Goal: Information Seeking & Learning: Find specific page/section

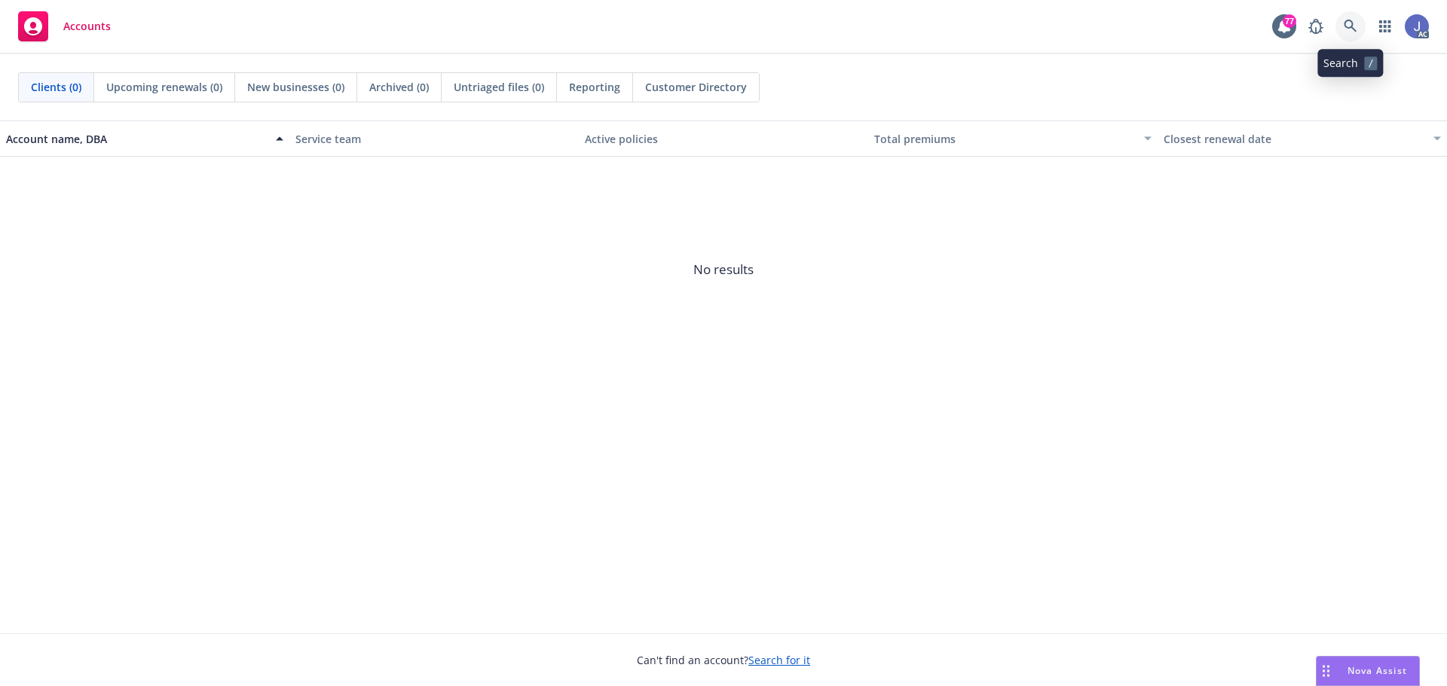
click at [1352, 21] on icon at bounding box center [1350, 27] width 14 height 14
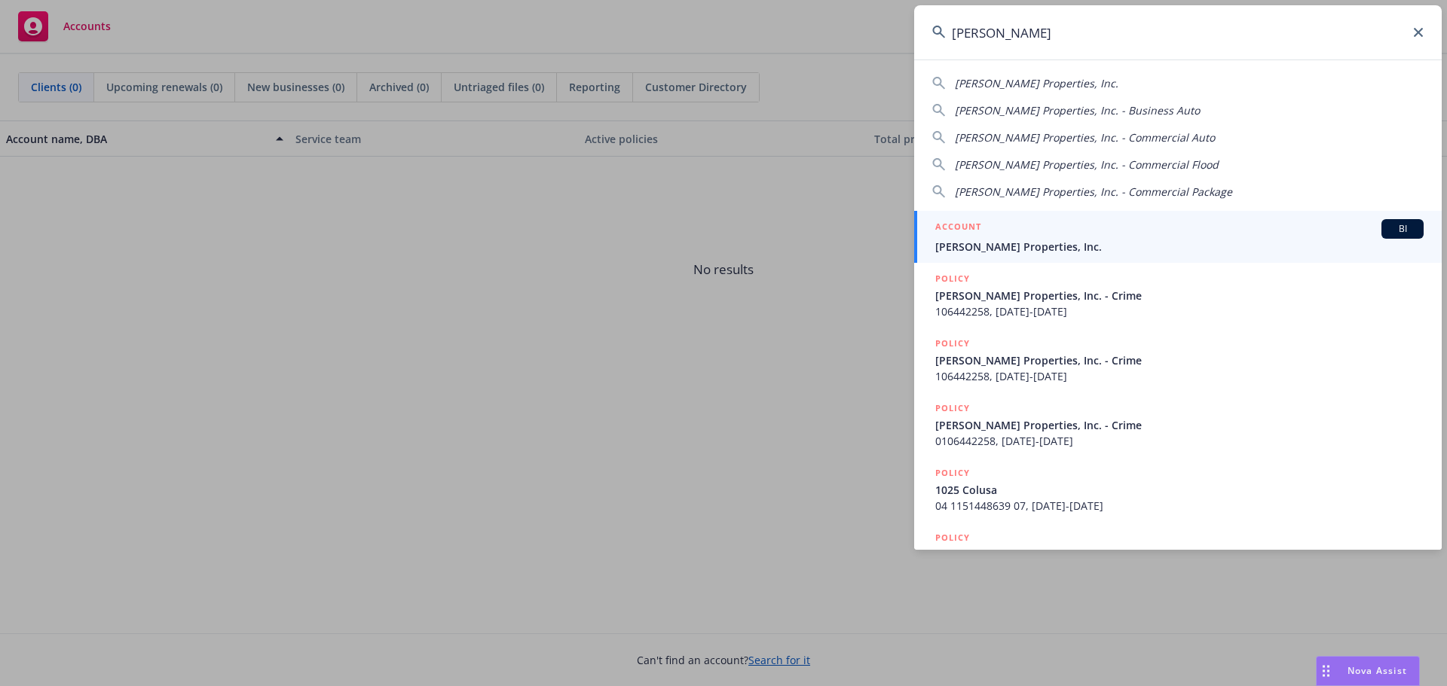
type input "[PERSON_NAME]"
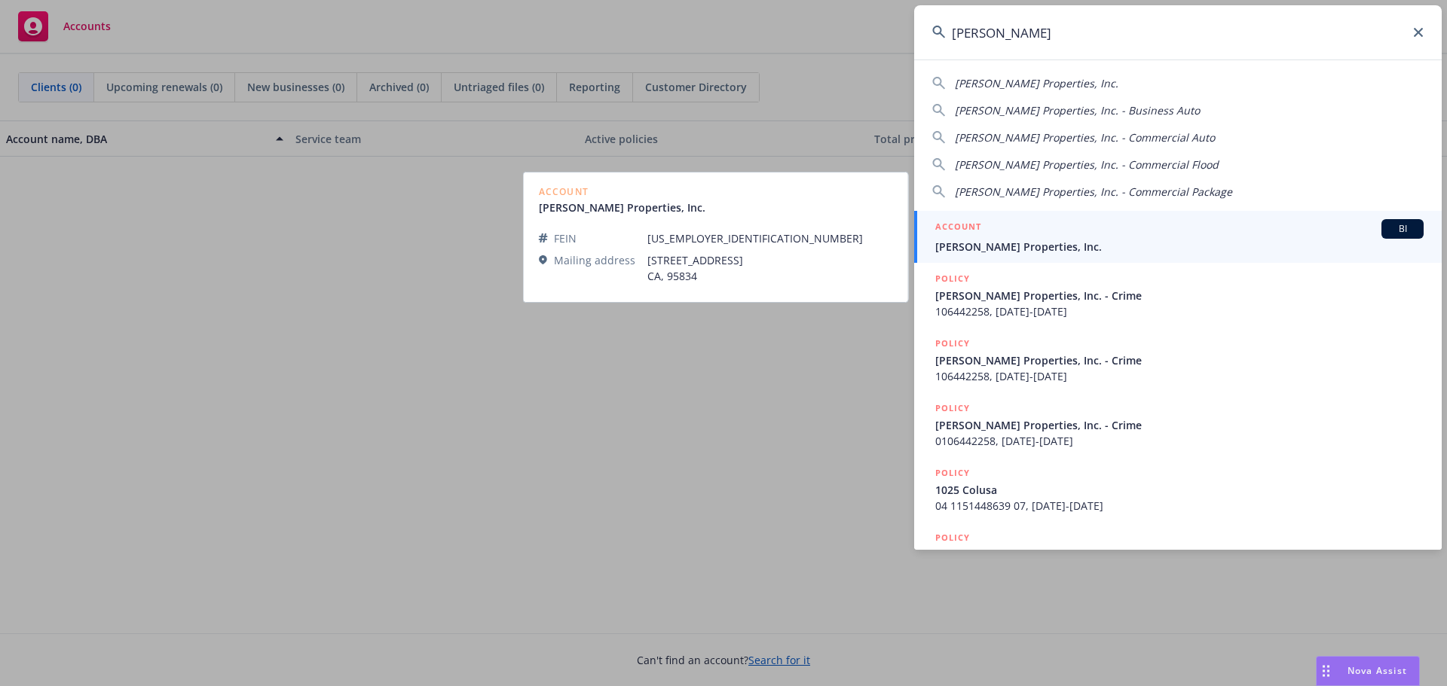
click at [1009, 249] on span "Ethan Conrad Properties, Inc." at bounding box center [1179, 247] width 488 height 16
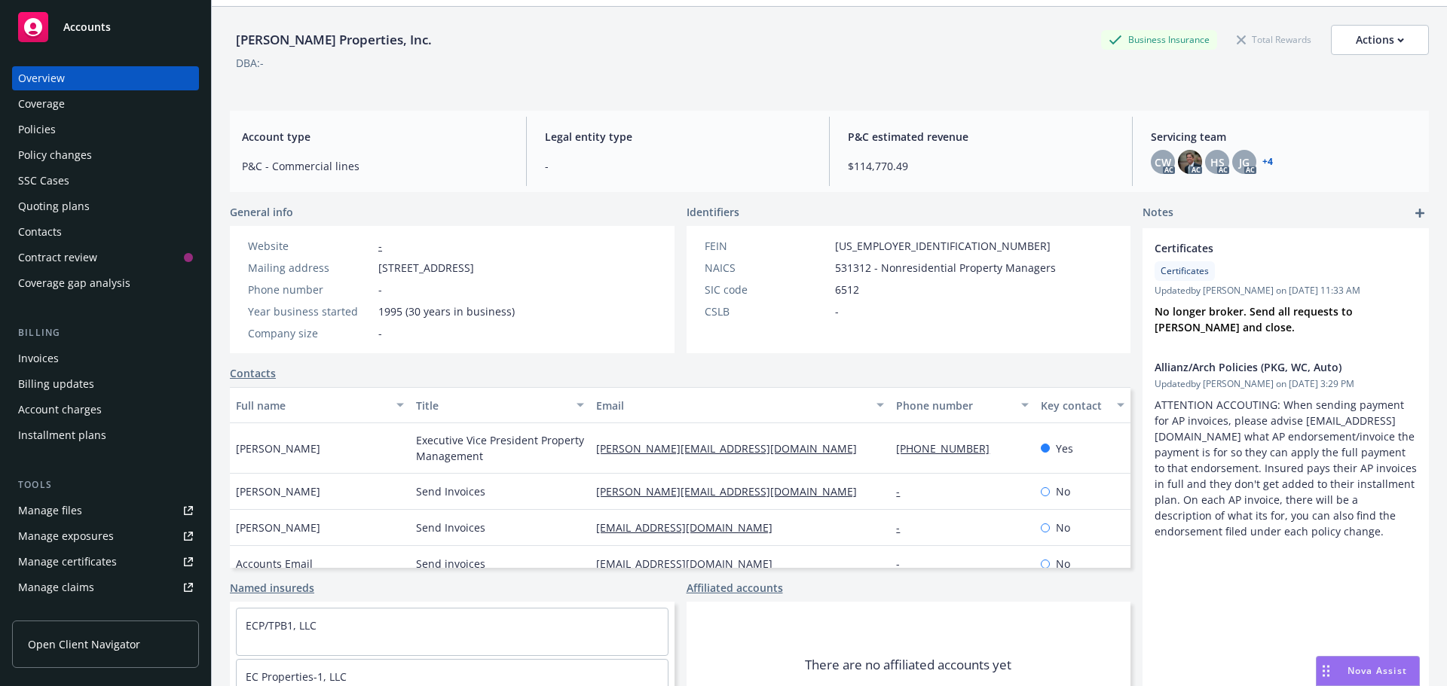
scroll to position [124, 0]
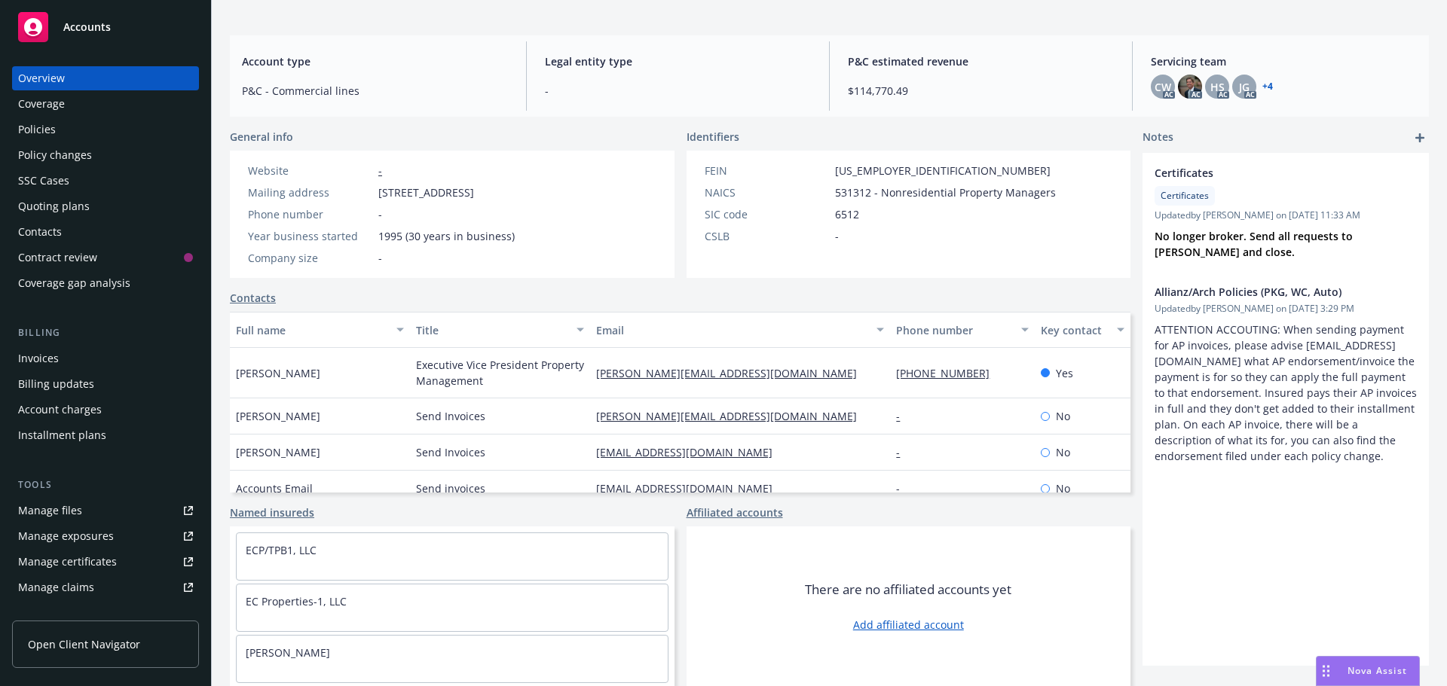
click at [66, 124] on div "Policies" at bounding box center [105, 130] width 175 height 24
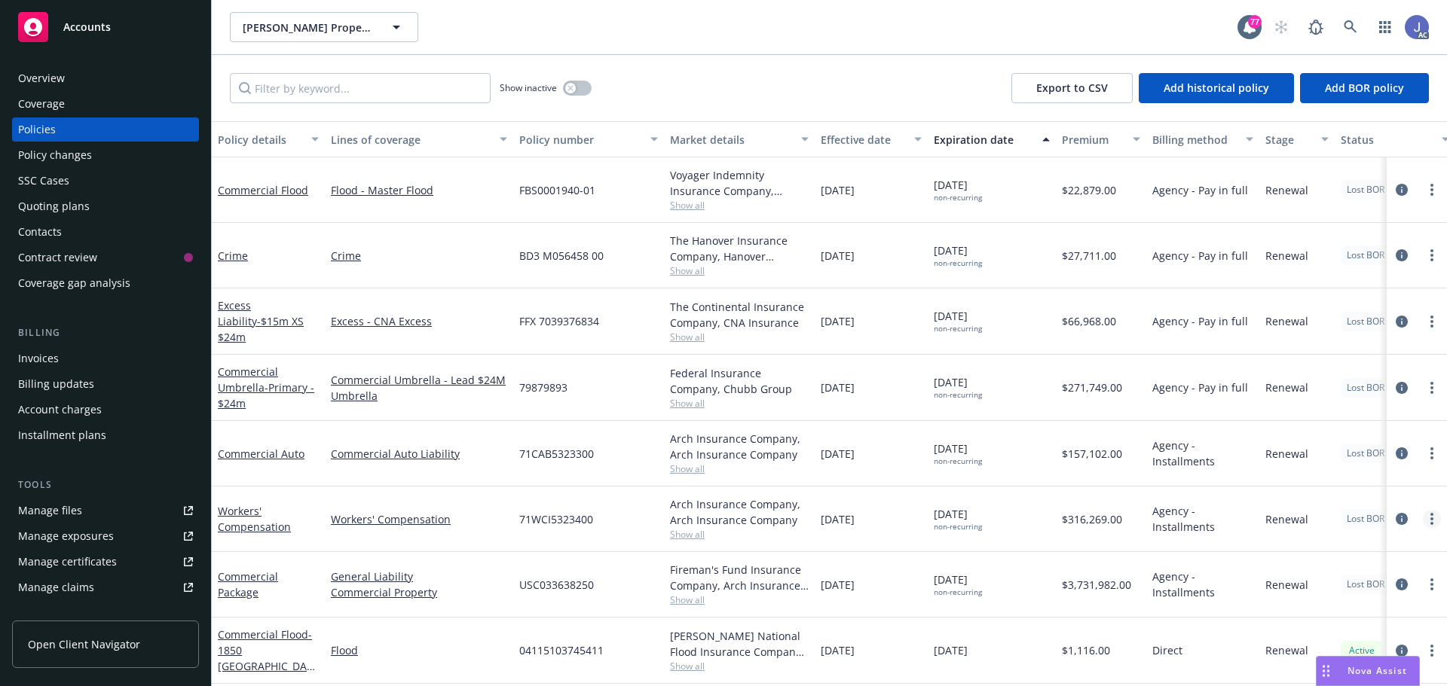
click at [1423, 518] on link "more" at bounding box center [1432, 519] width 18 height 18
click at [275, 521] on link "Workers' Compensation" at bounding box center [254, 519] width 73 height 30
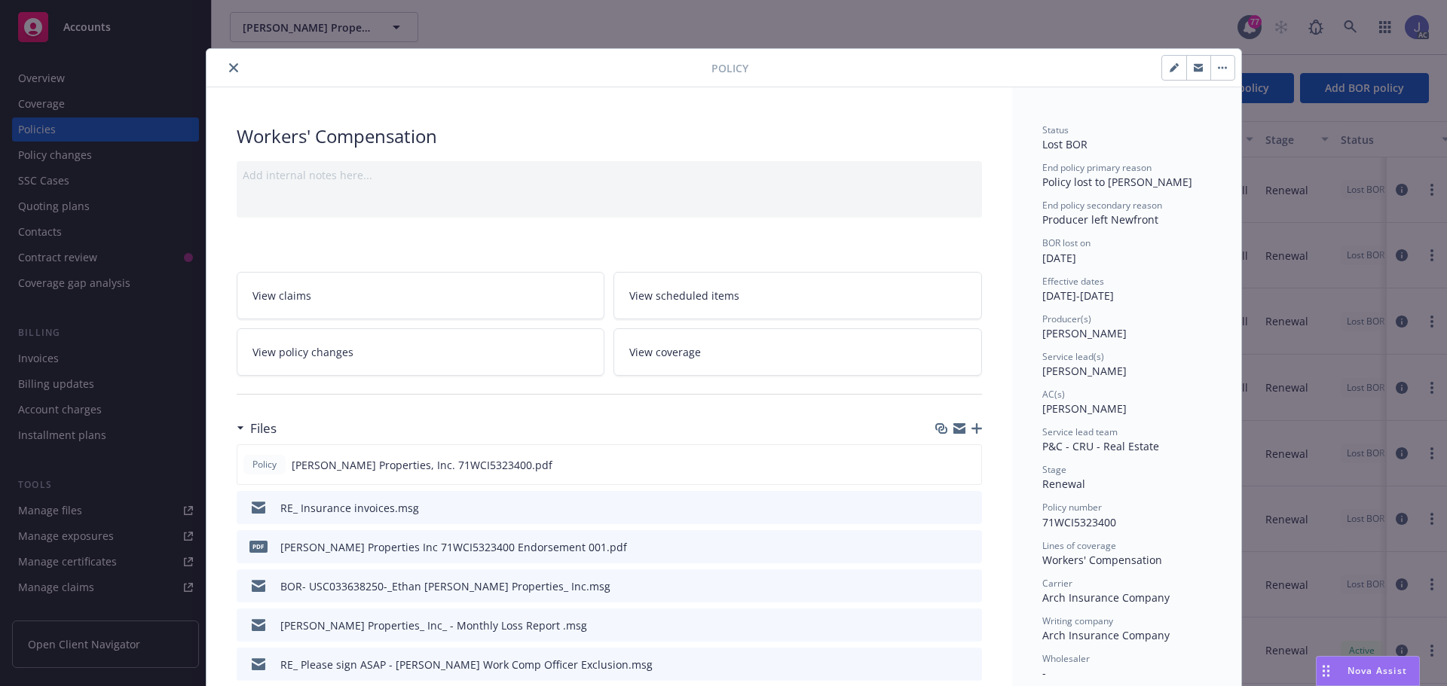
click at [227, 63] on button "close" at bounding box center [234, 68] width 18 height 18
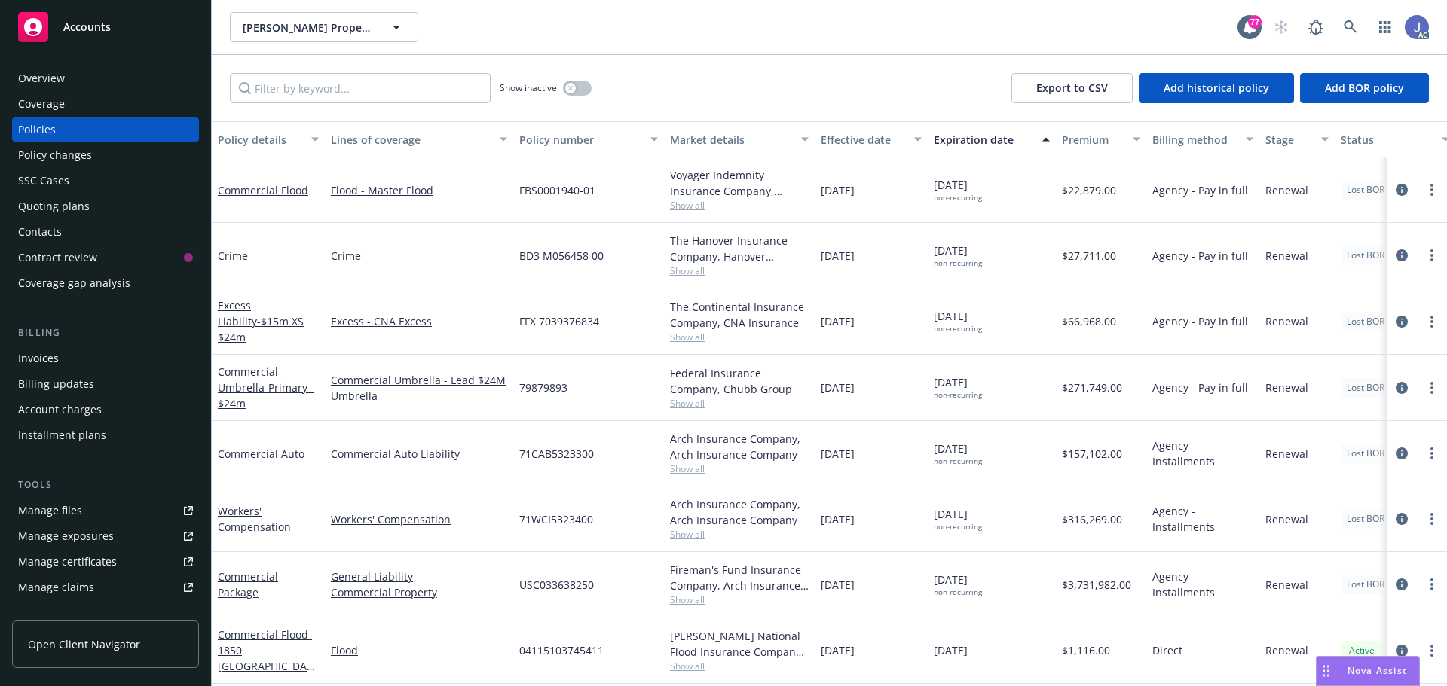
click at [52, 75] on div "Overview" at bounding box center [41, 78] width 47 height 24
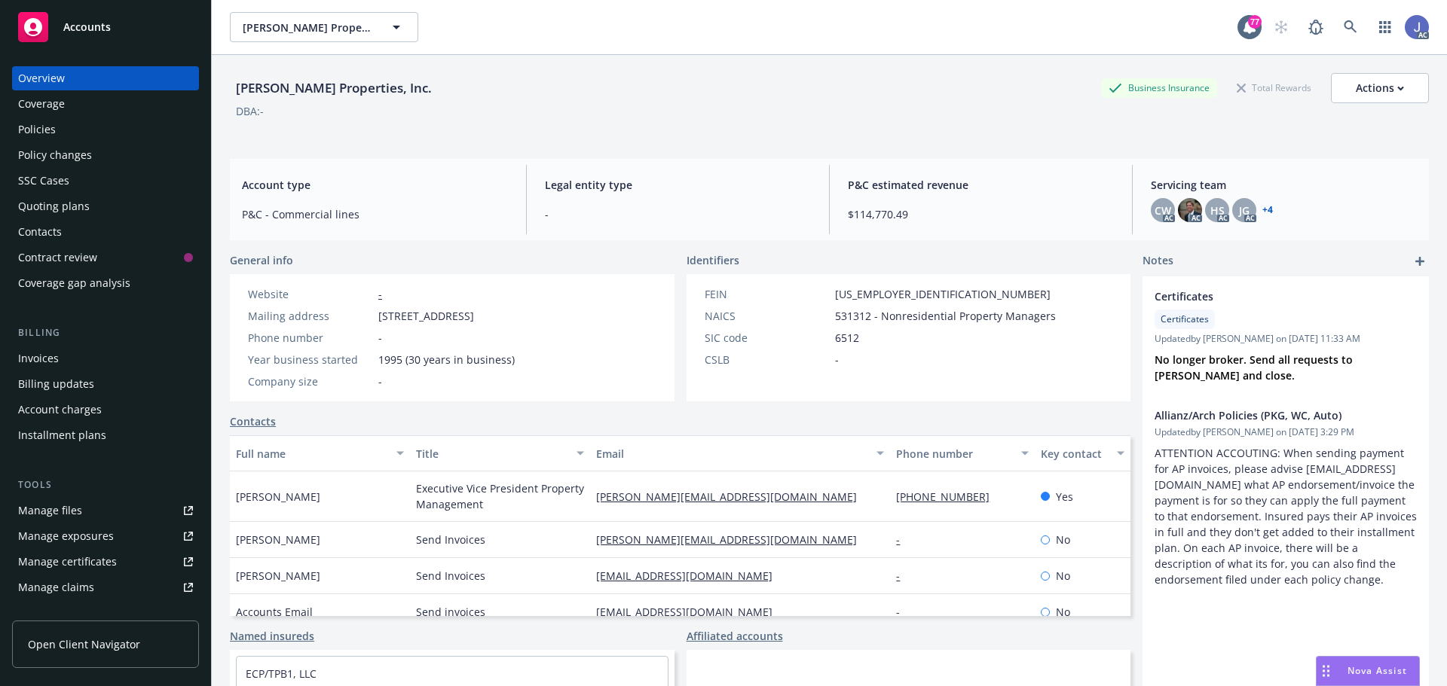
click at [1262, 211] on link "+ 4" at bounding box center [1267, 210] width 11 height 9
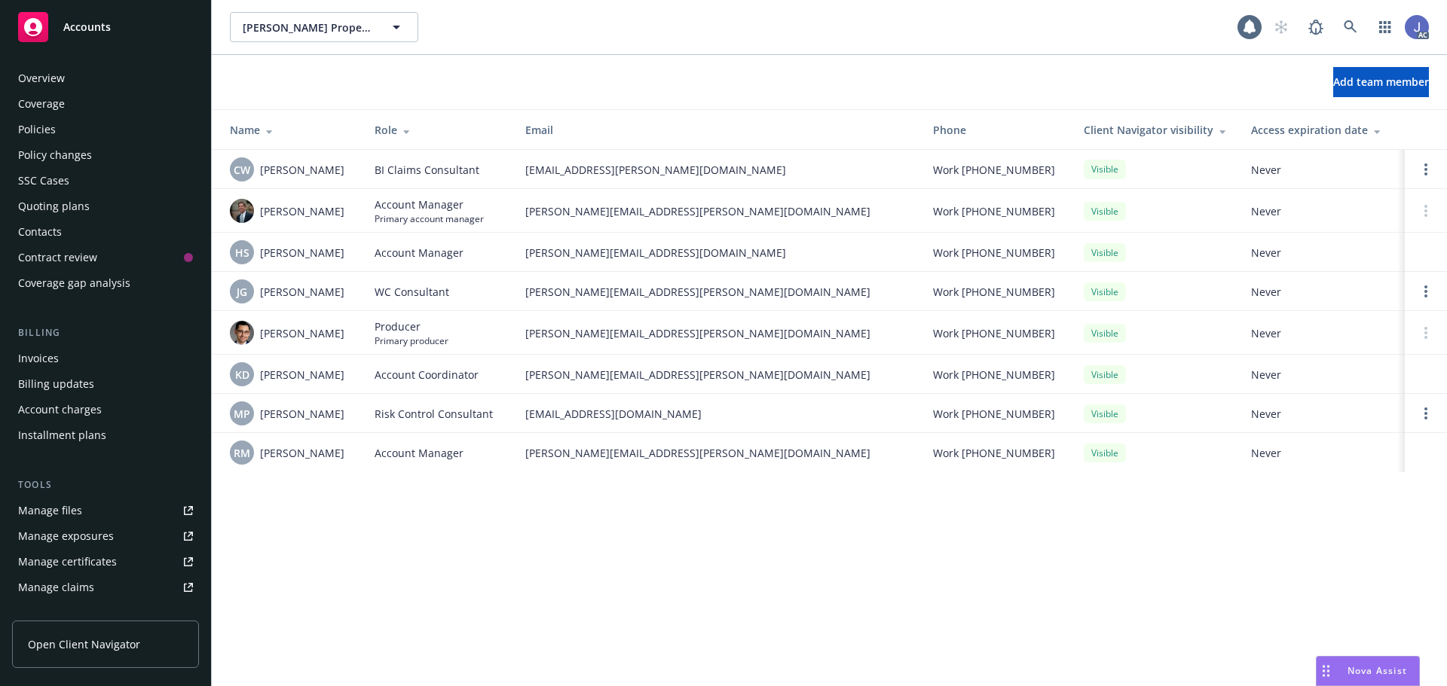
scroll to position [295, 0]
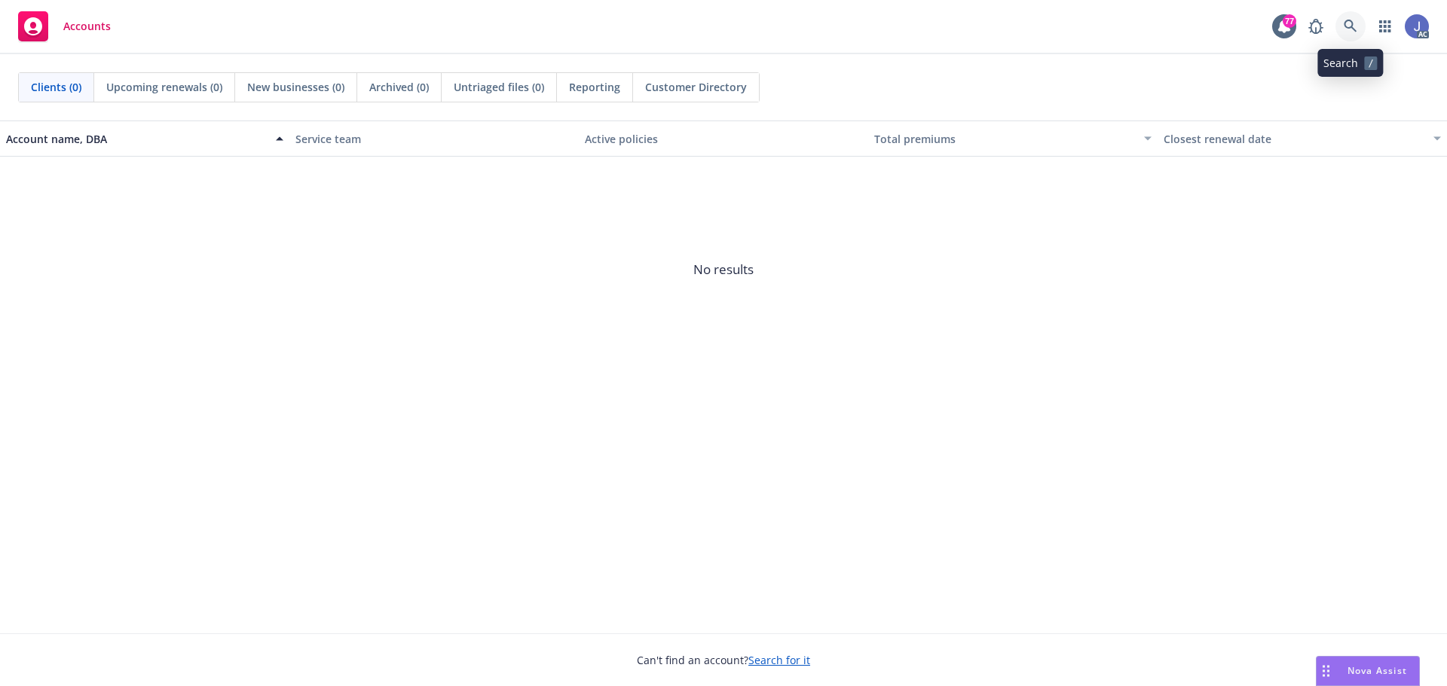
click at [1343, 25] on icon at bounding box center [1350, 27] width 14 height 14
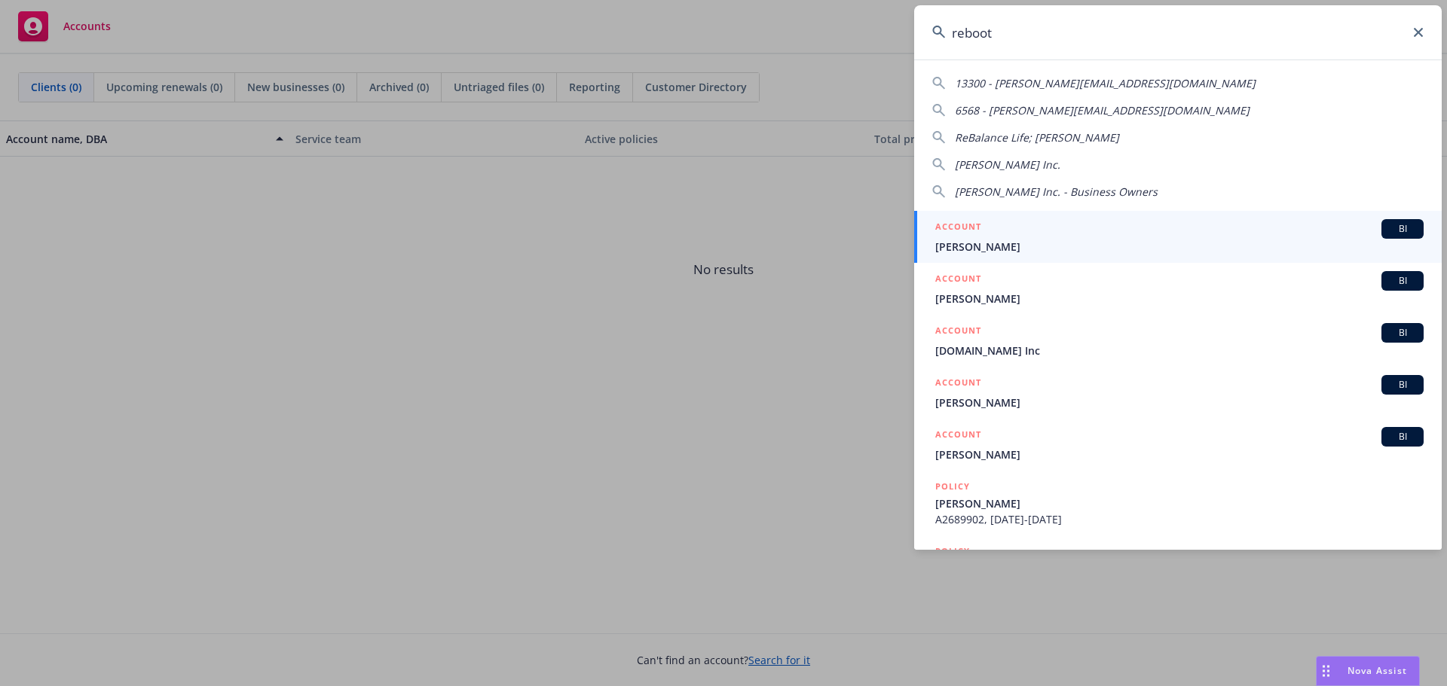
type input "reboot"
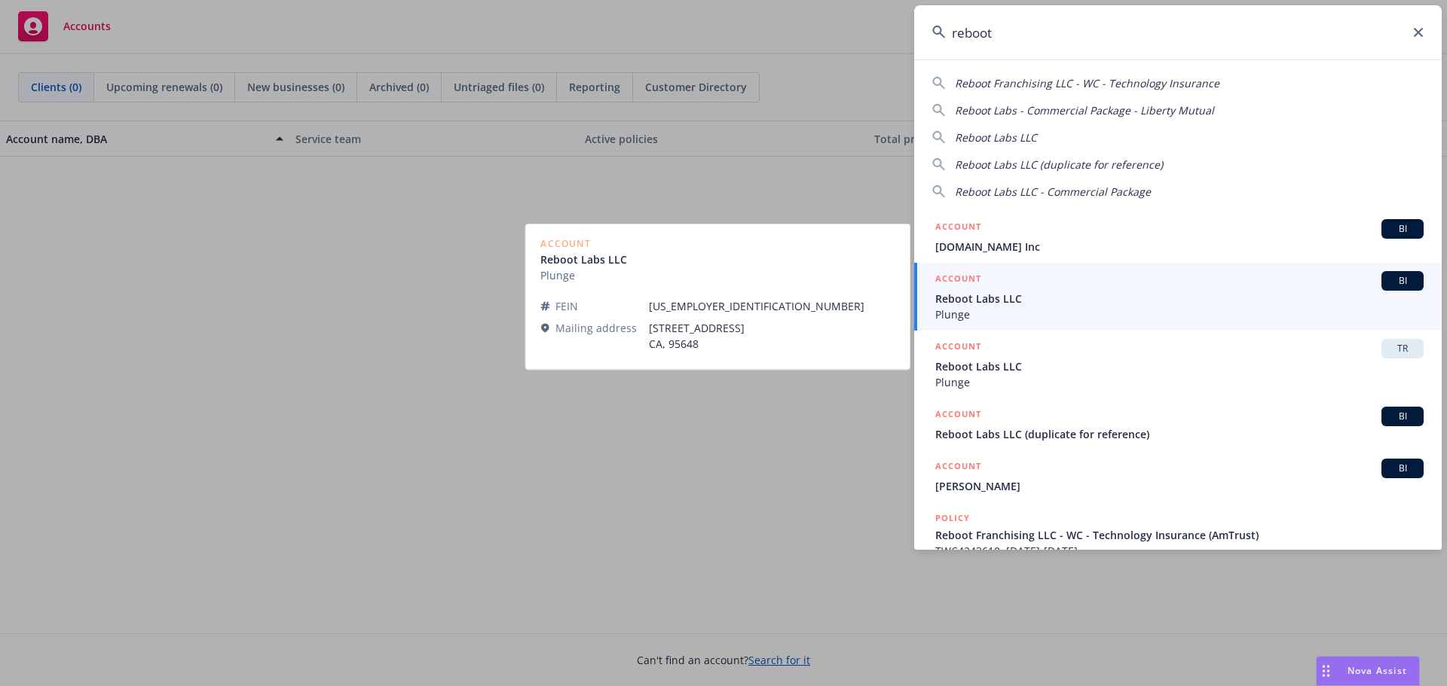
click at [1062, 304] on span "Reboot Labs LLC" at bounding box center [1179, 299] width 488 height 16
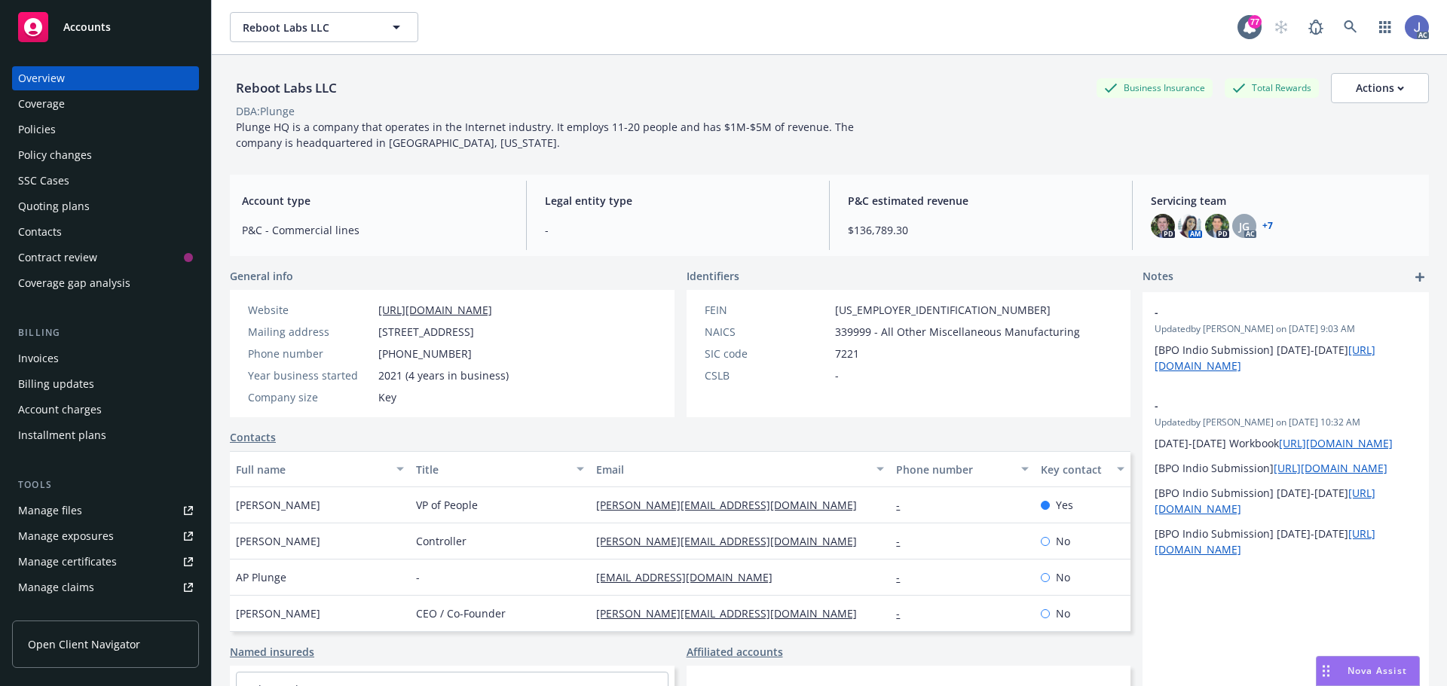
click at [55, 130] on div "Policies" at bounding box center [105, 130] width 175 height 24
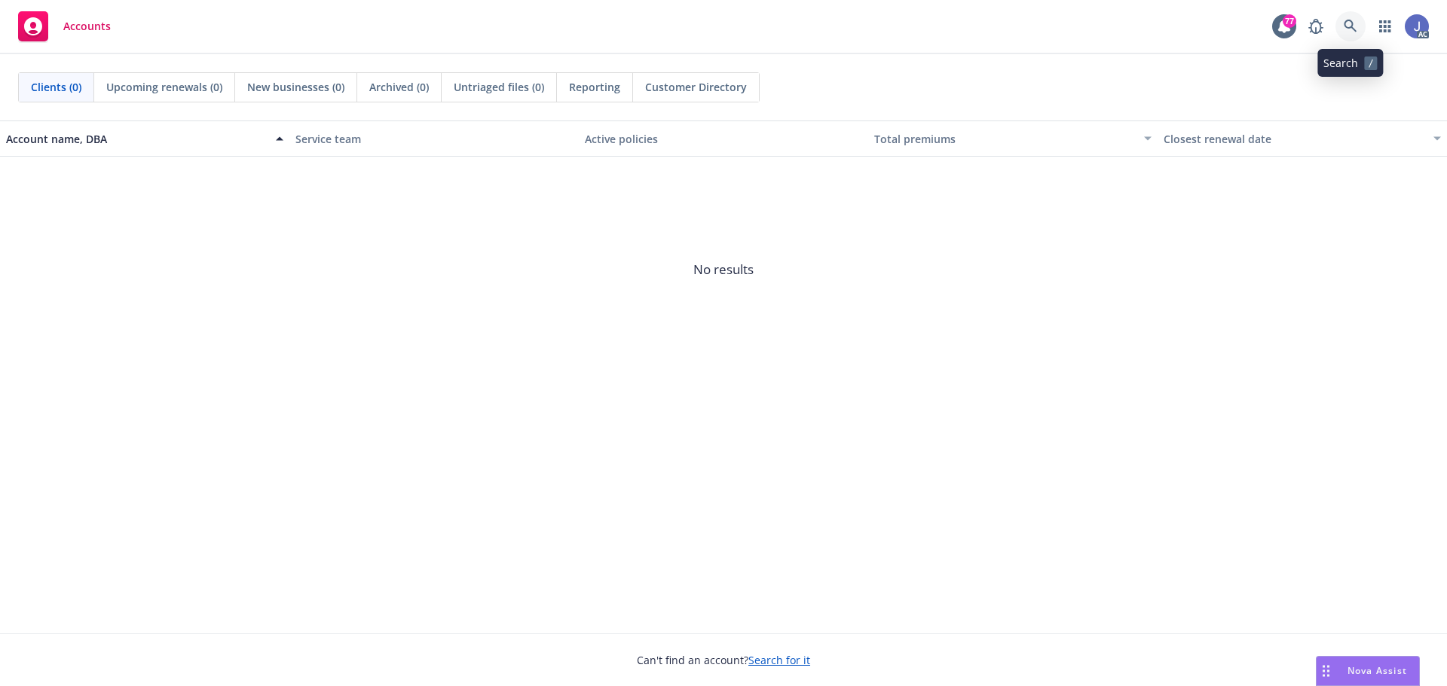
click at [1352, 35] on link at bounding box center [1350, 26] width 30 height 30
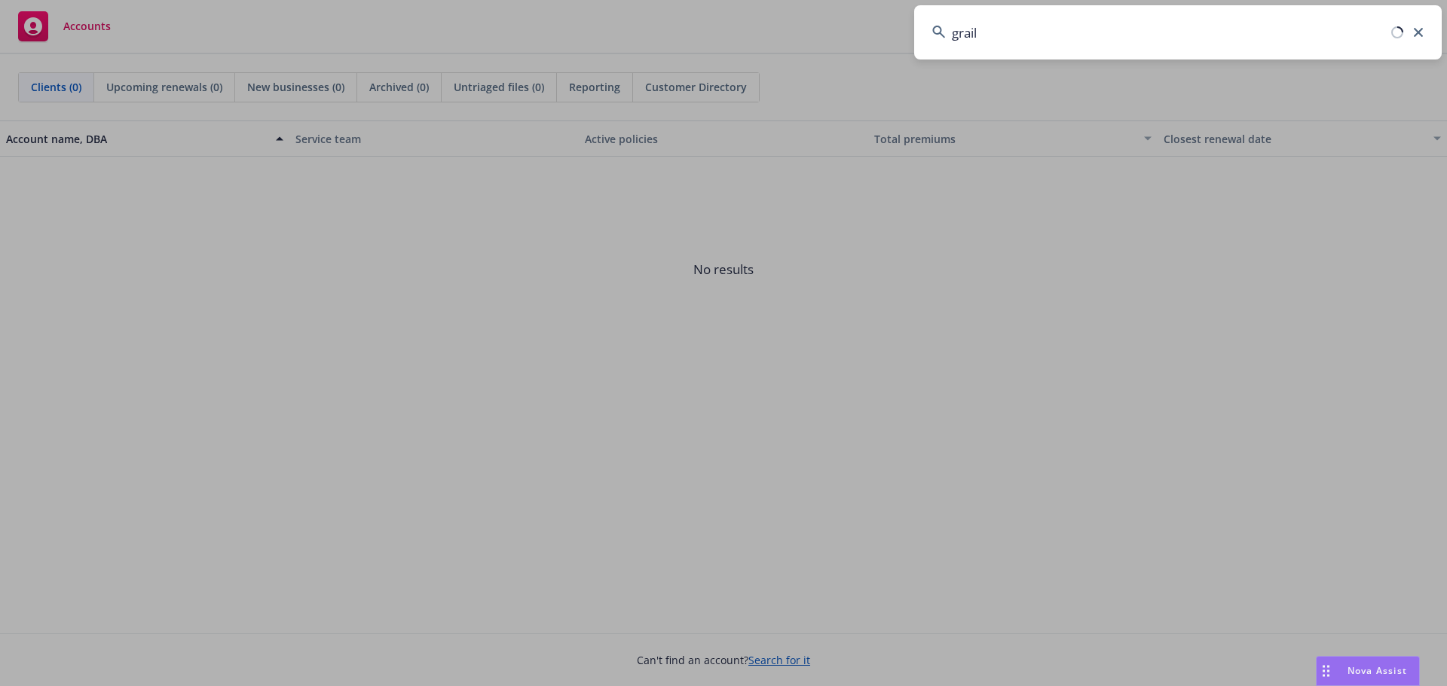
type input "grail"
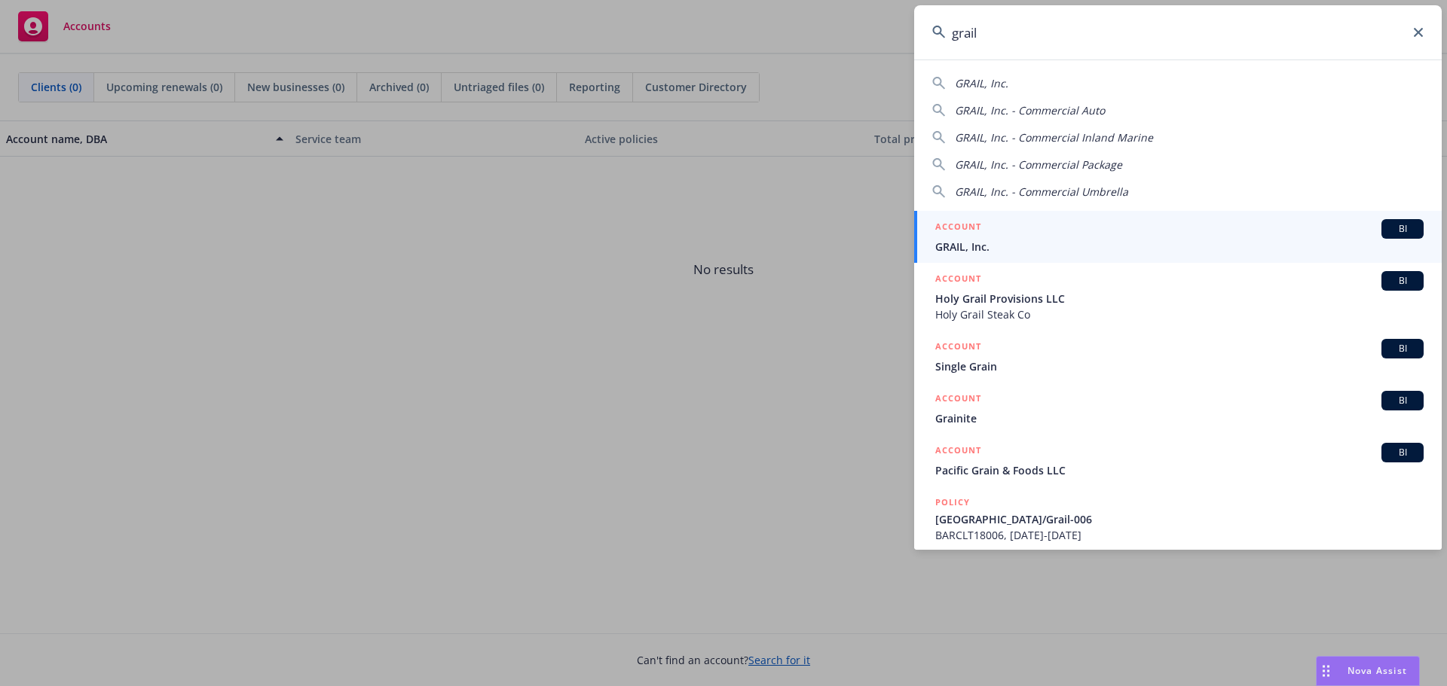
click at [1091, 242] on span "GRAIL, Inc." at bounding box center [1179, 247] width 488 height 16
click at [1090, 241] on span "No results" at bounding box center [723, 270] width 1447 height 226
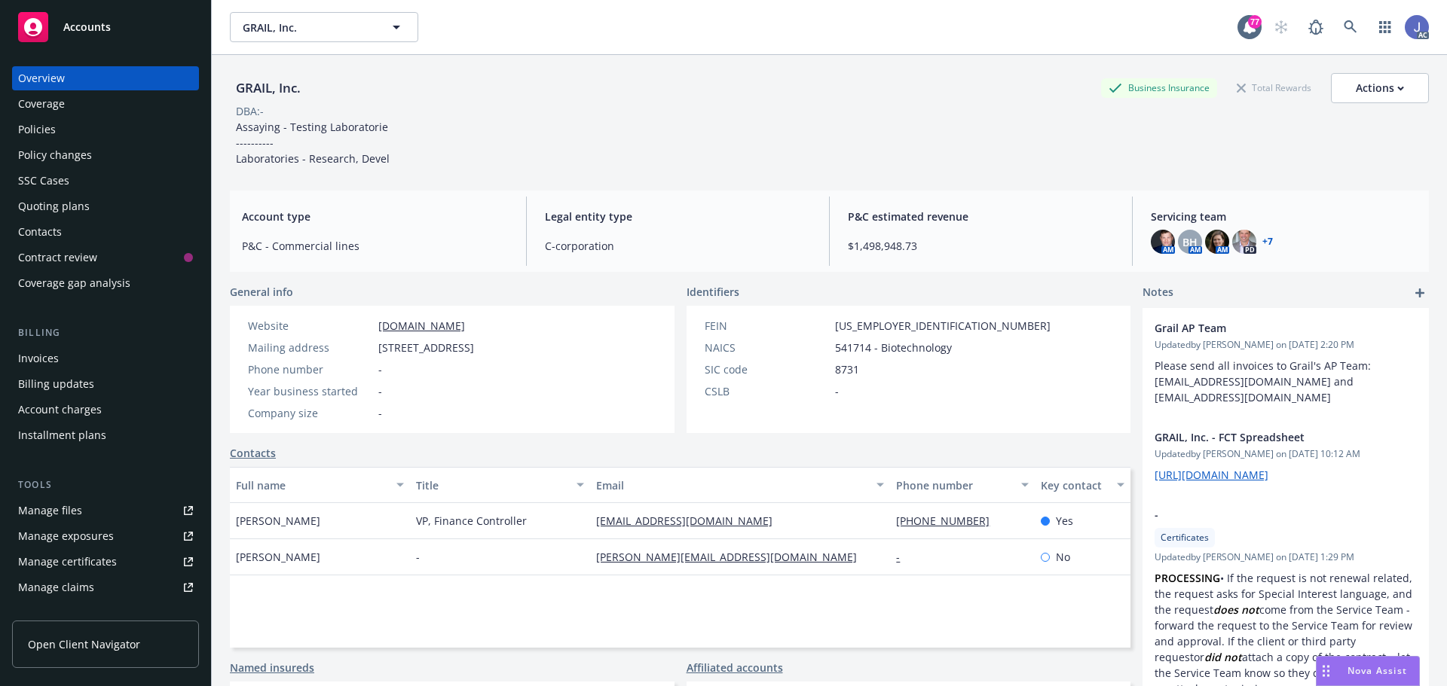
click at [84, 124] on div "Policies" at bounding box center [105, 130] width 175 height 24
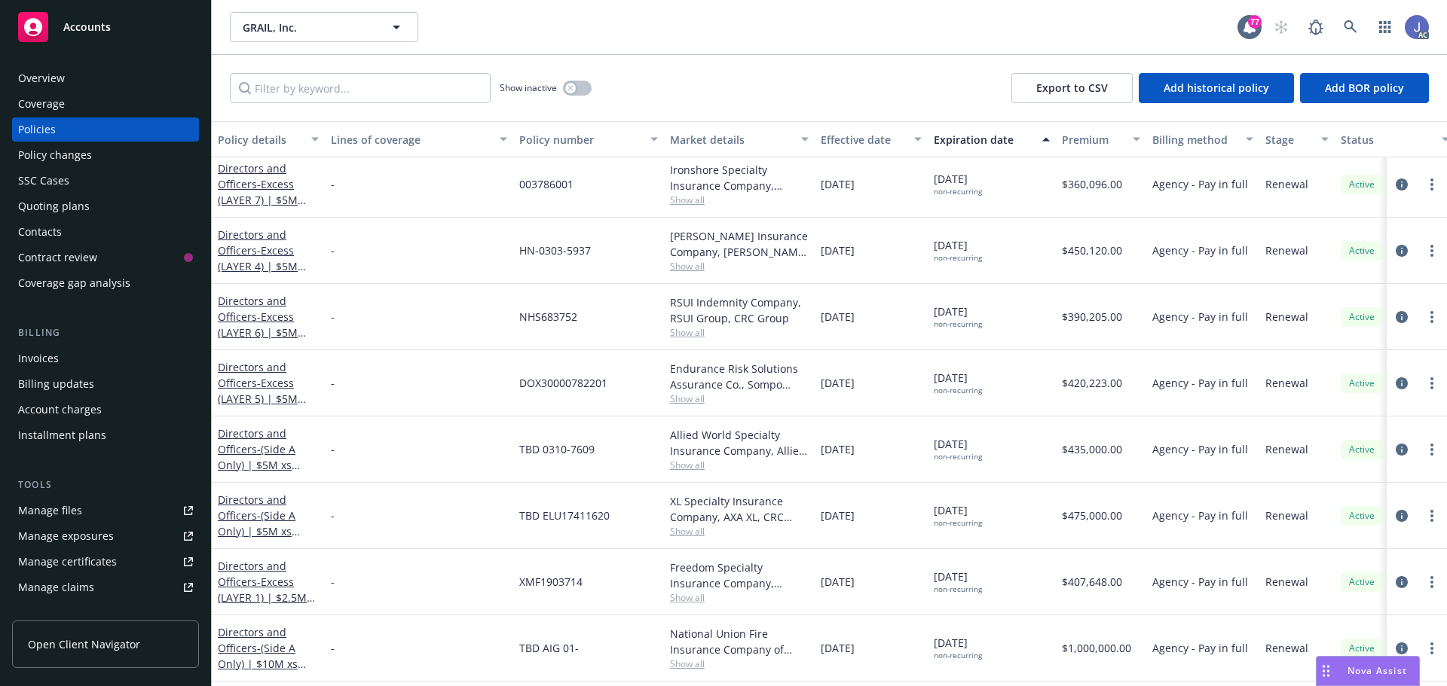
scroll to position [2185, 0]
click at [35, 75] on div "Overview" at bounding box center [41, 78] width 47 height 24
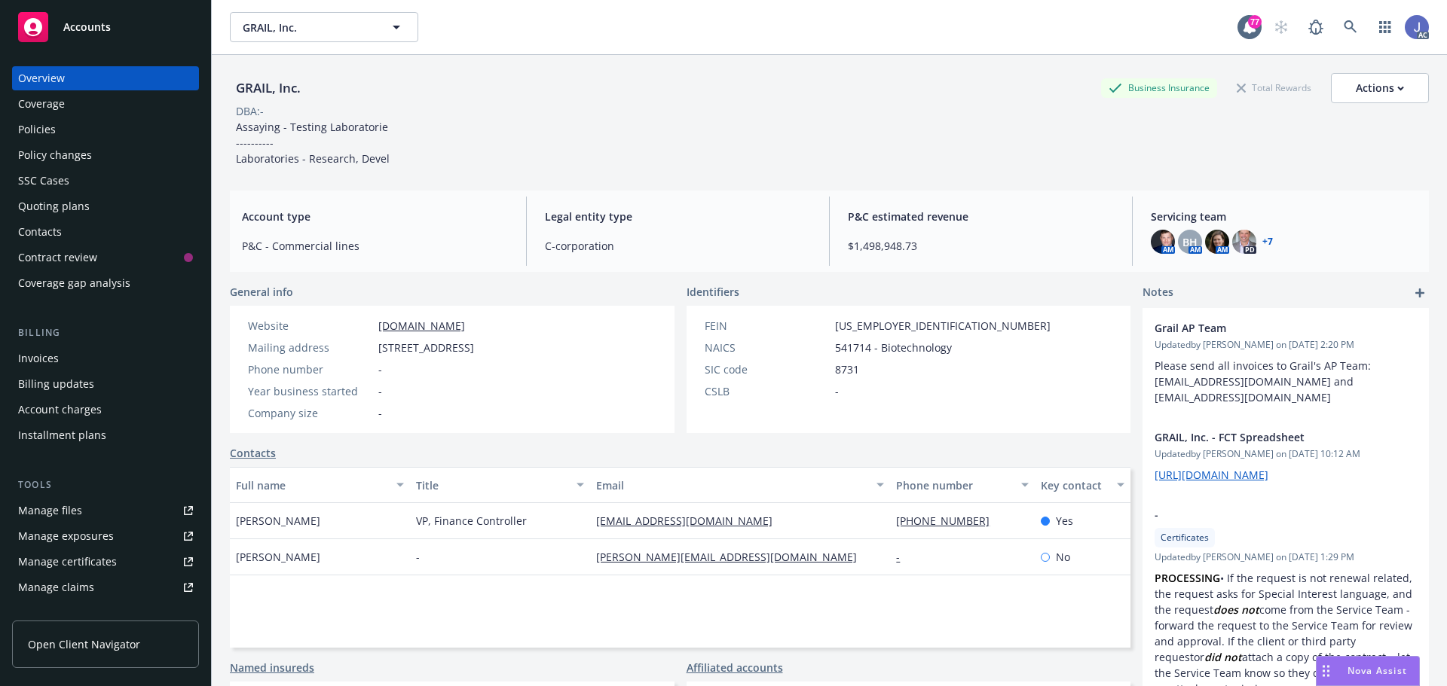
click at [50, 134] on div "Policies" at bounding box center [37, 130] width 38 height 24
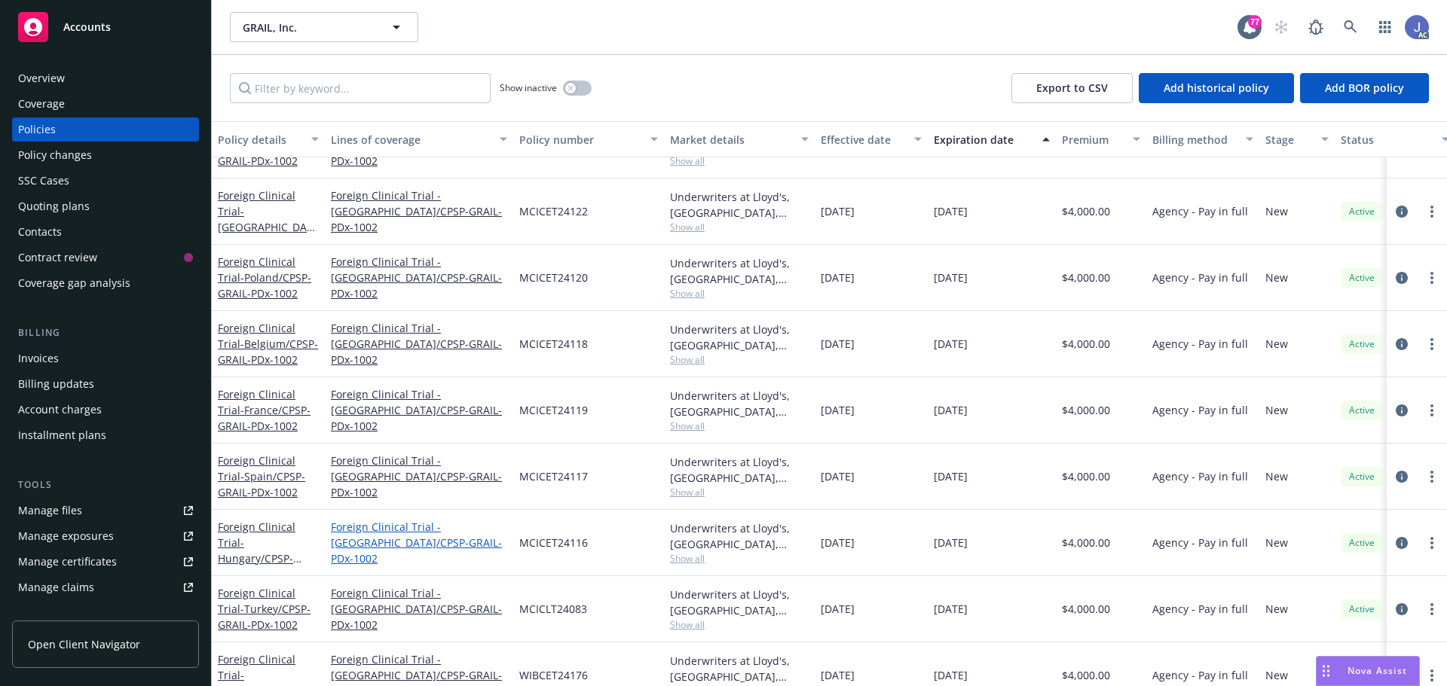
scroll to position [2792, 0]
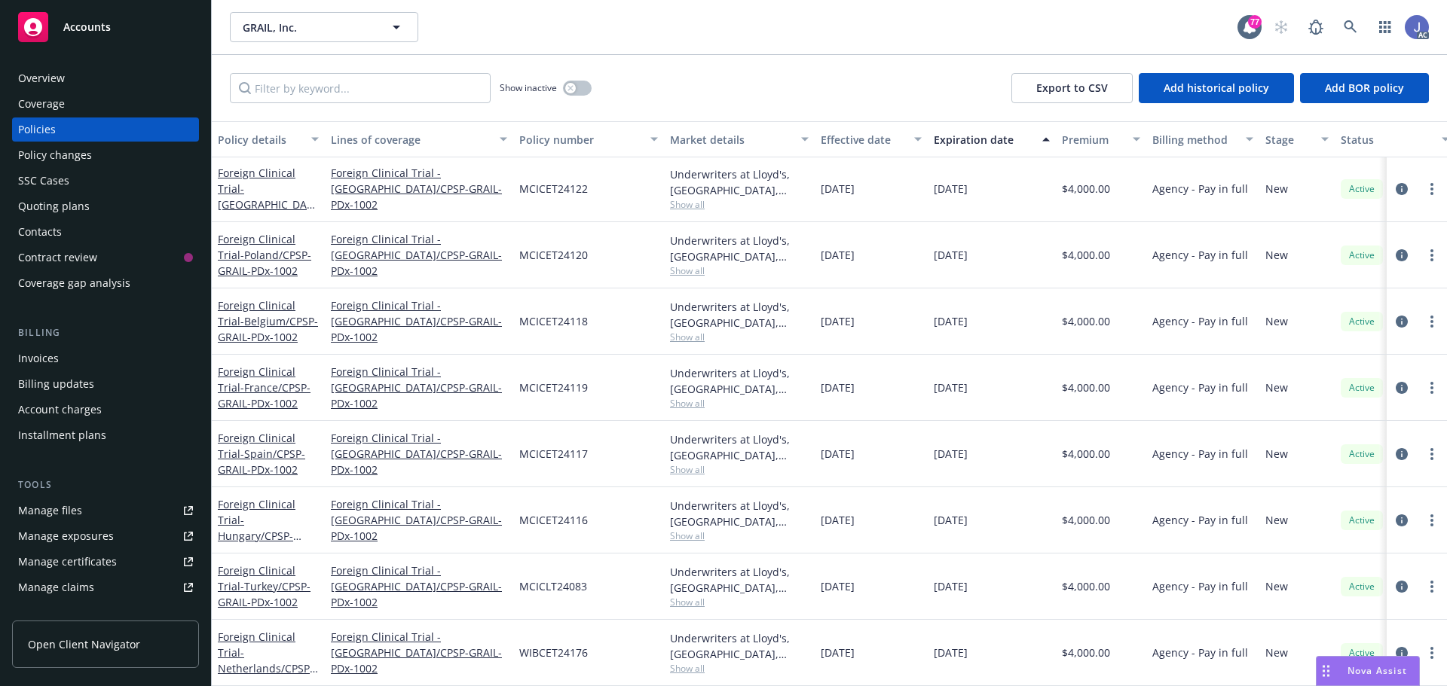
click at [47, 81] on div "Overview" at bounding box center [41, 78] width 47 height 24
